Goal: Find contact information: Find contact information

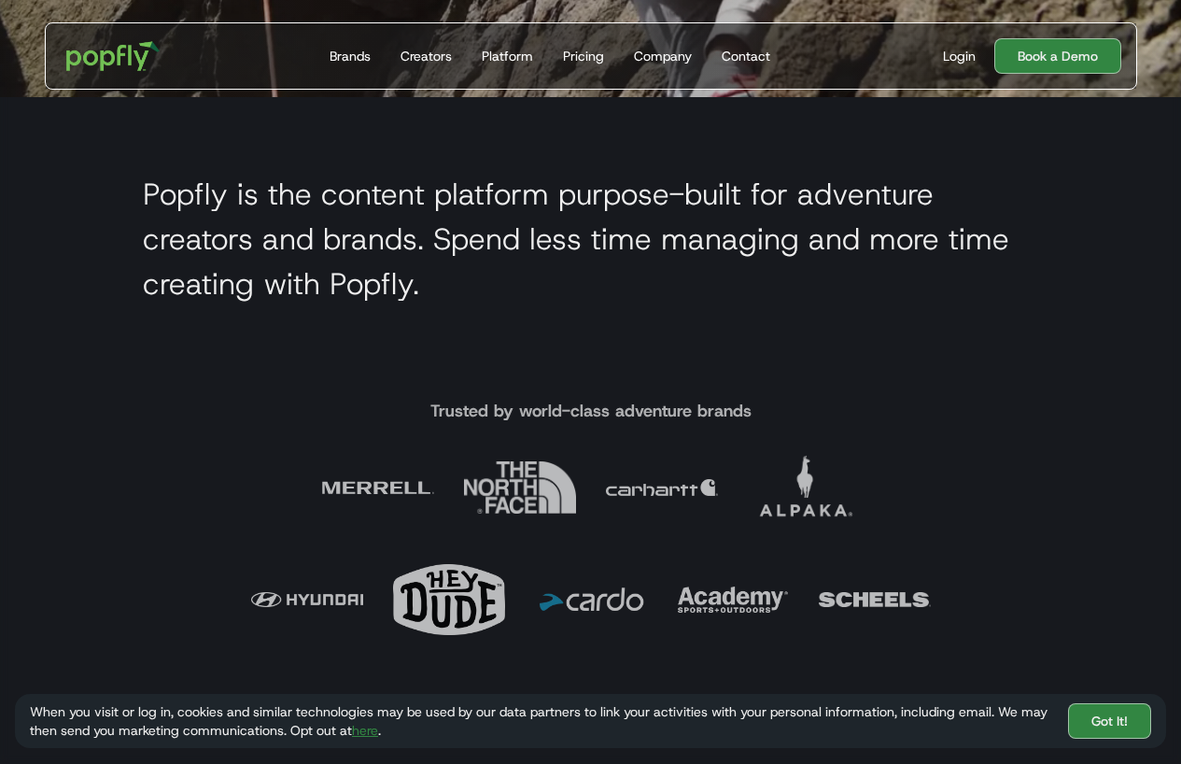
scroll to position [4424, 0]
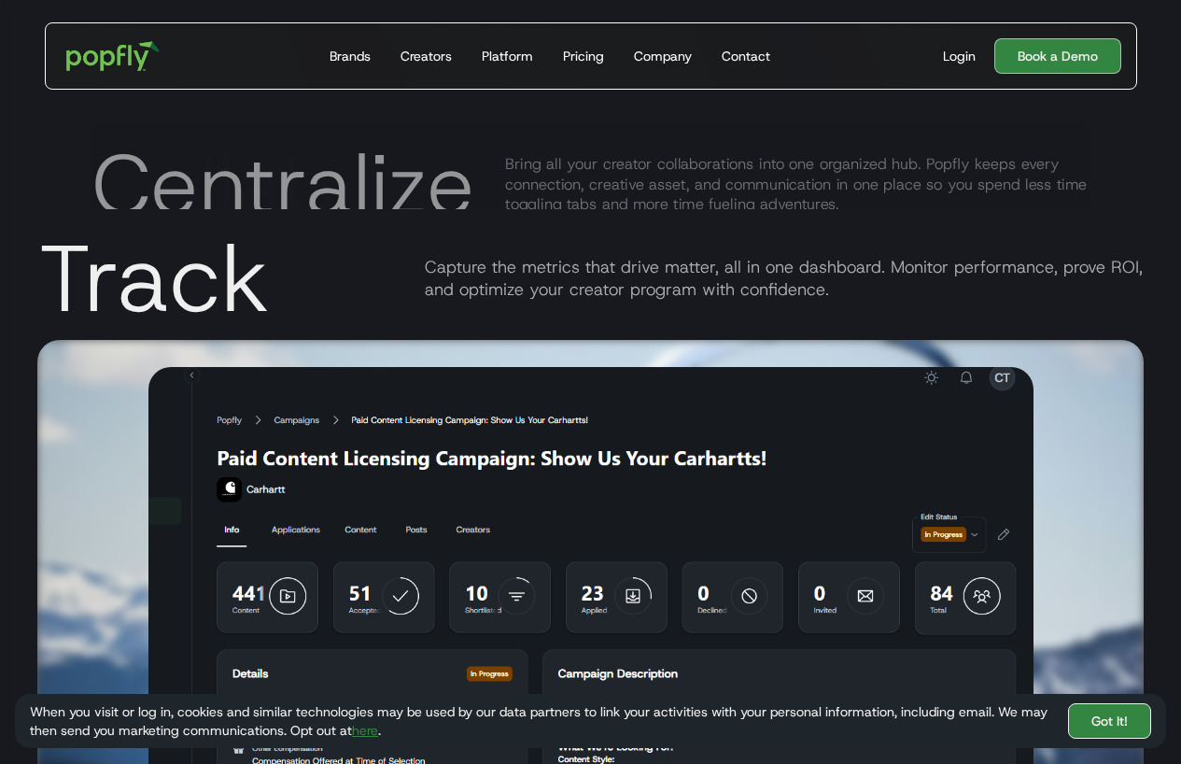
click at [1104, 709] on link "Got It!" at bounding box center [1109, 720] width 83 height 35
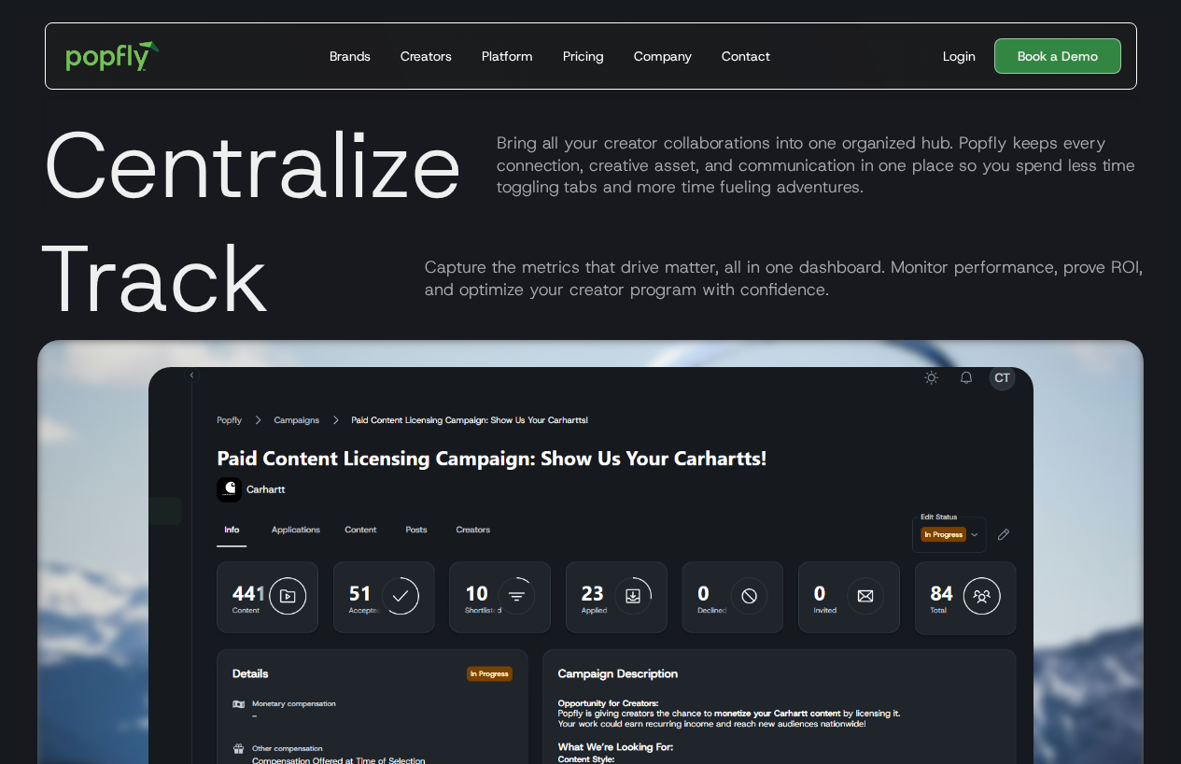
scroll to position [6009, 0]
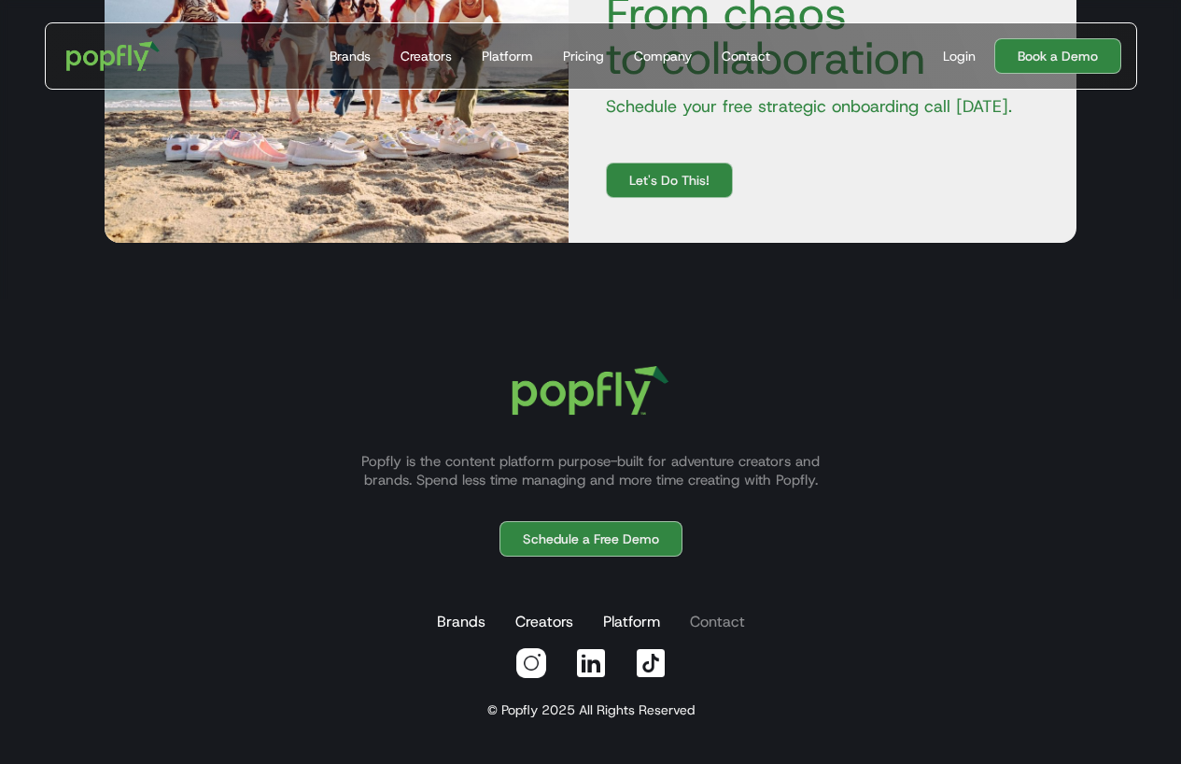
click at [704, 616] on link "Contact" at bounding box center [717, 621] width 63 height 37
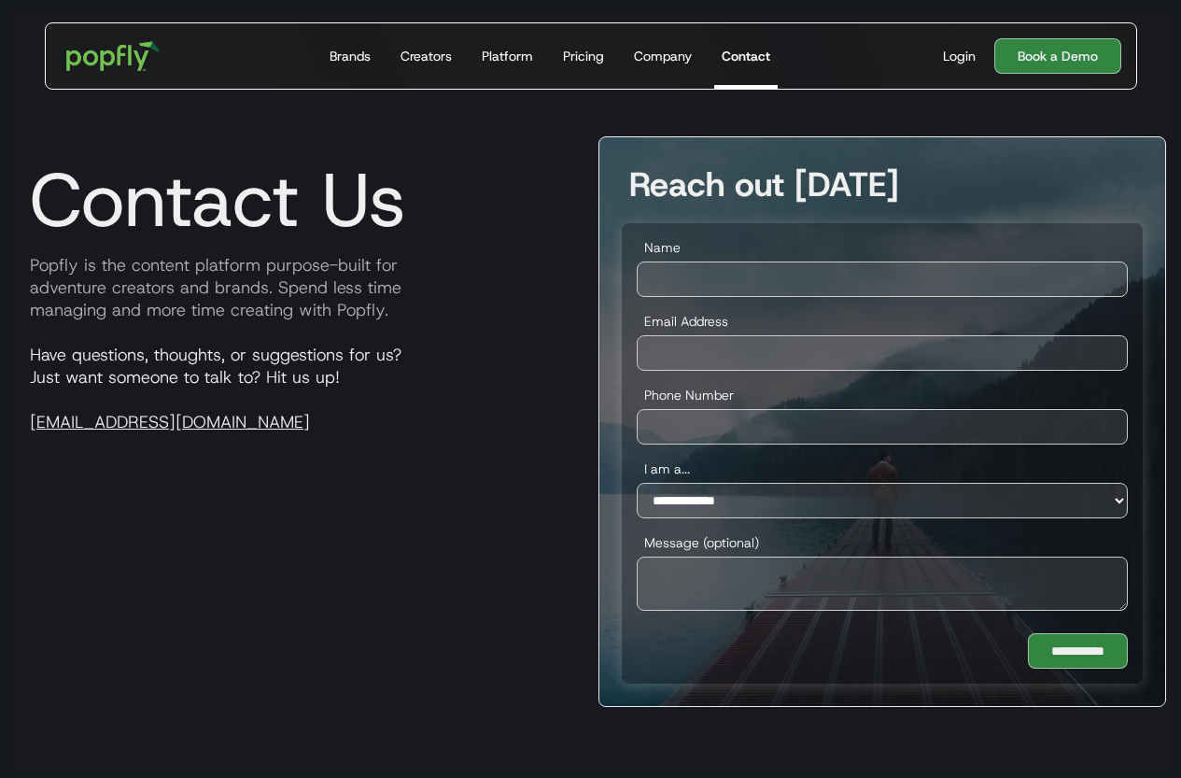
click at [387, 562] on div "Contact Us Popfly is the content platform purpose-built for adventure creators …" at bounding box center [299, 421] width 569 height 571
